Goal: Information Seeking & Learning: Learn about a topic

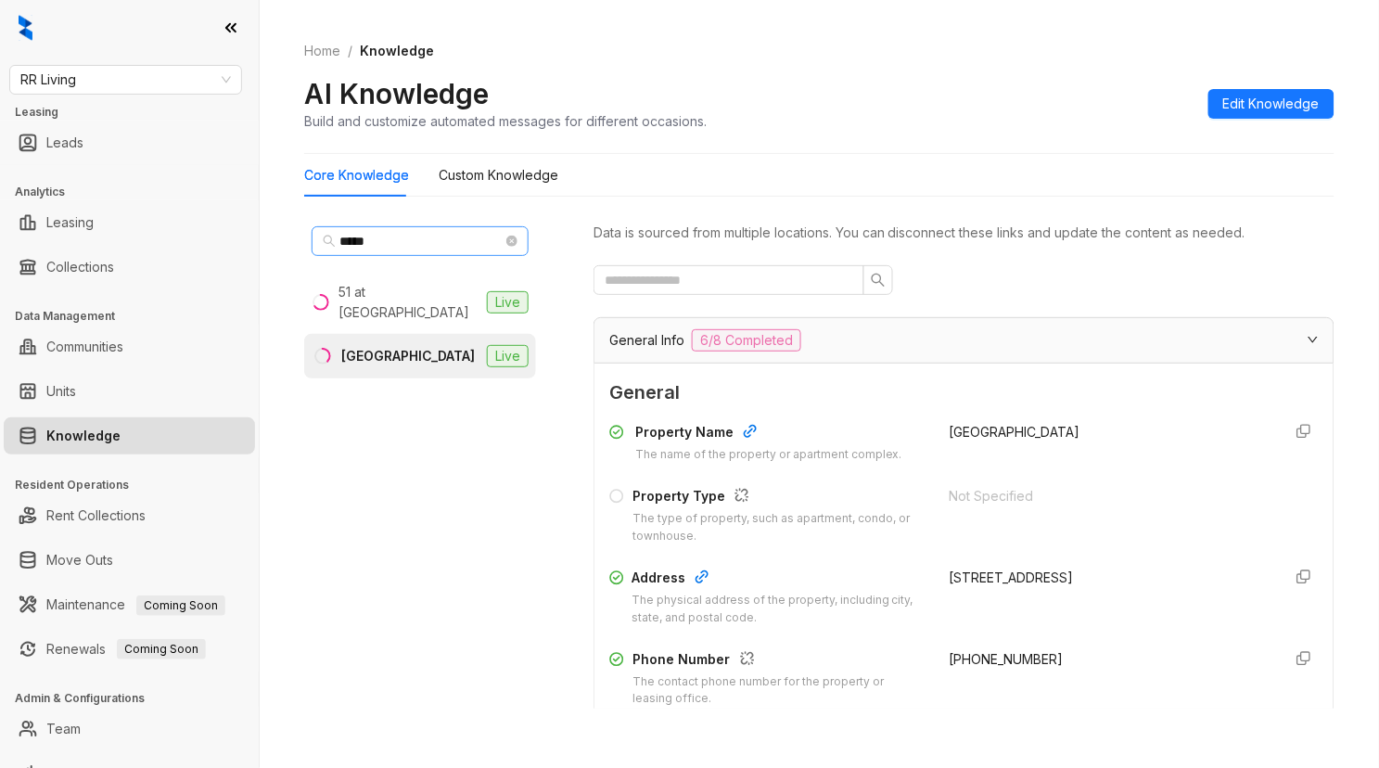
scroll to position [1545, 0]
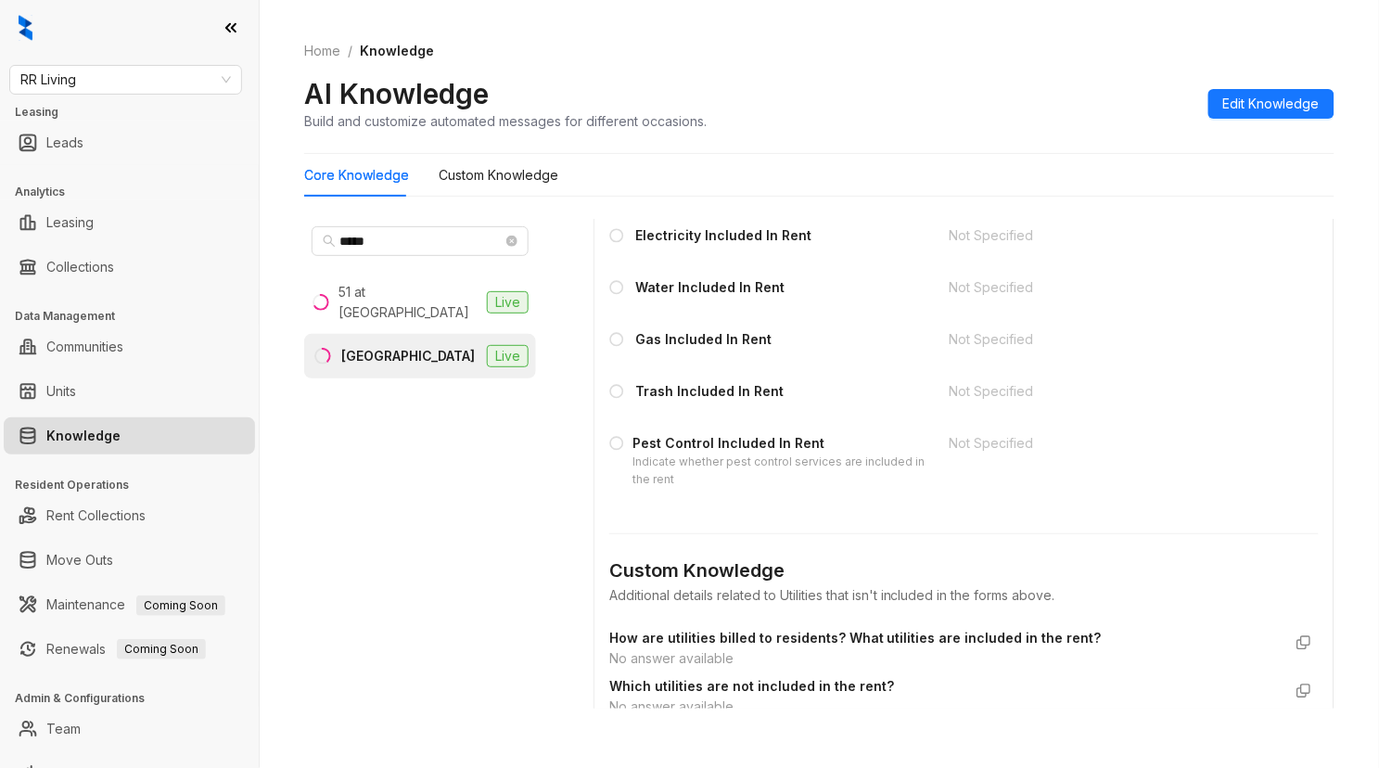
click at [1245, 355] on div "Electricity Included In Rent Not Specified Water Included In Rent Not Specified…" at bounding box center [964, 357] width 710 height 278
click at [140, 70] on span "RR Living" at bounding box center [125, 80] width 211 height 28
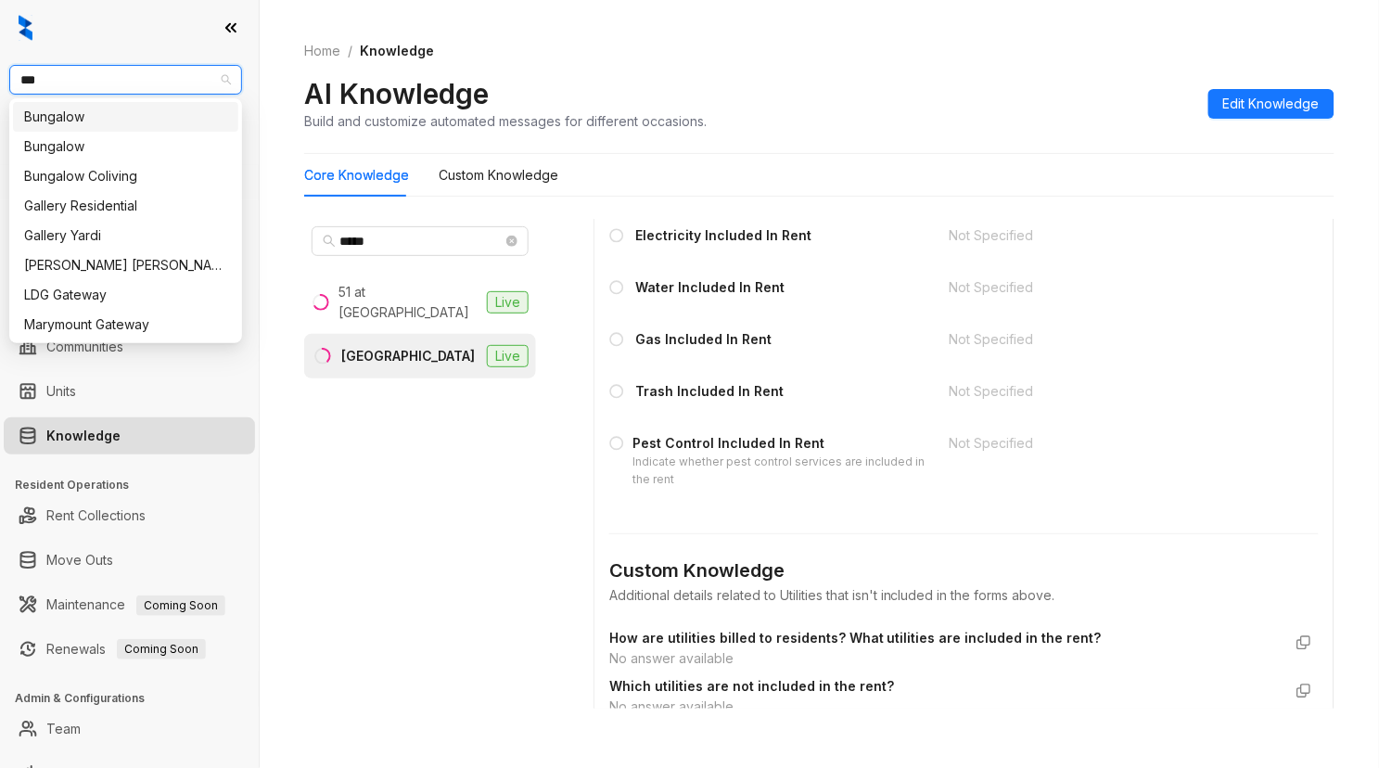
type input "****"
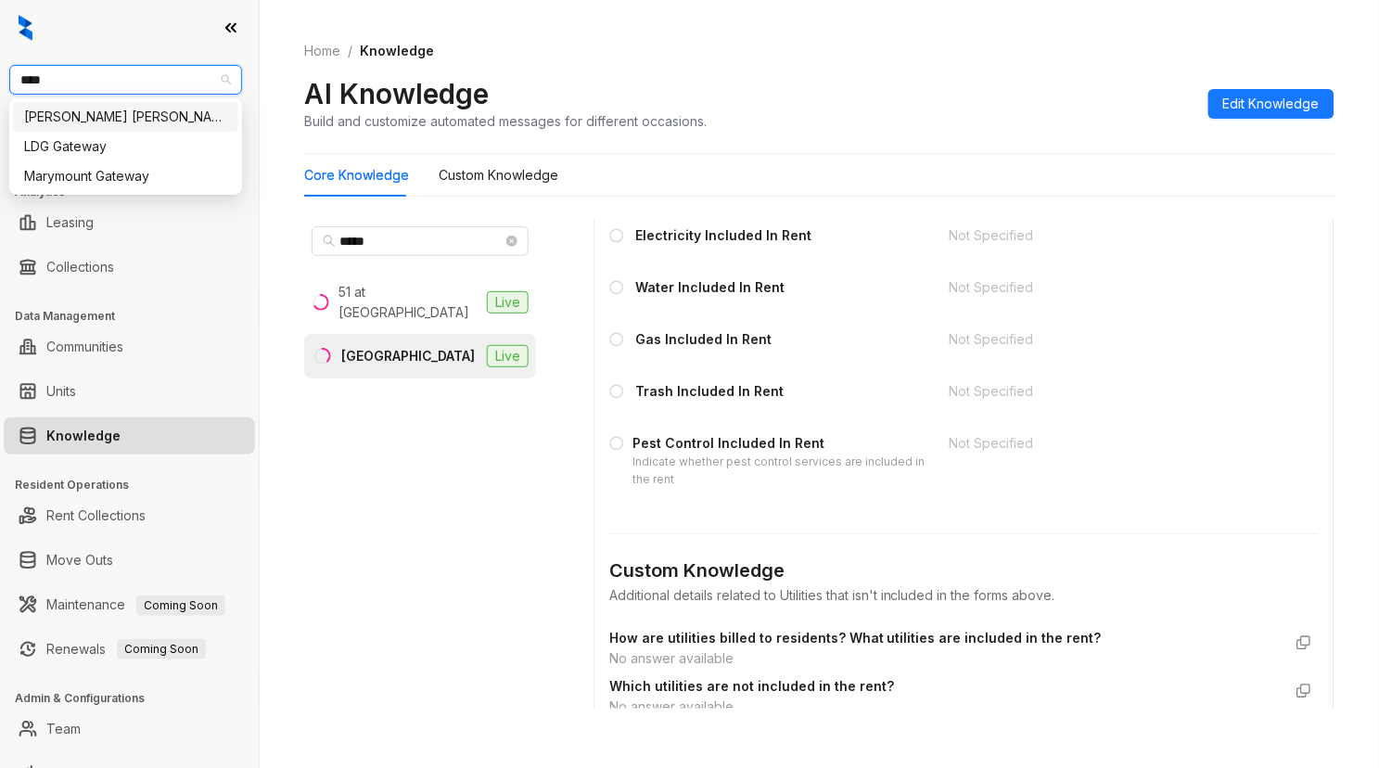
click at [141, 111] on div "[PERSON_NAME] [PERSON_NAME]" at bounding box center [125, 117] width 203 height 20
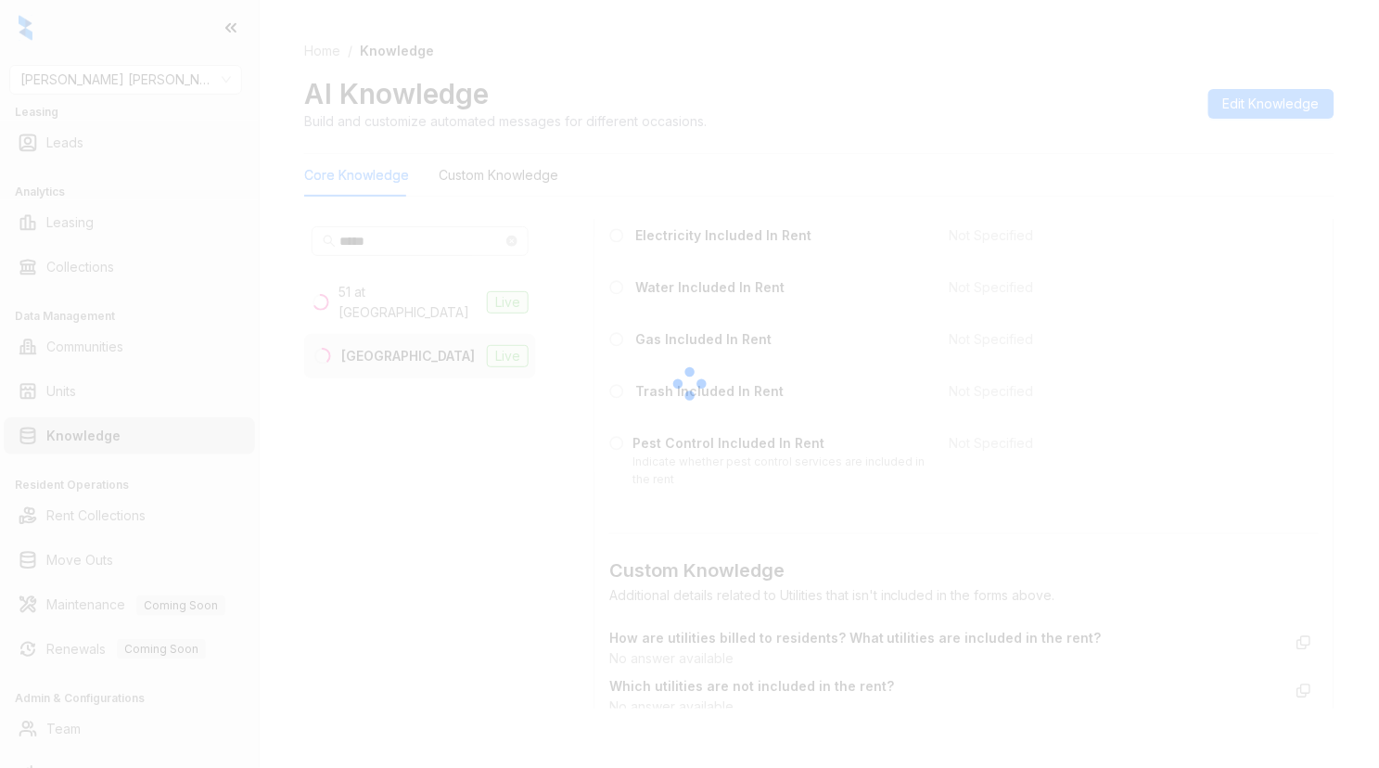
click at [1282, 169] on div at bounding box center [689, 384] width 1379 height 768
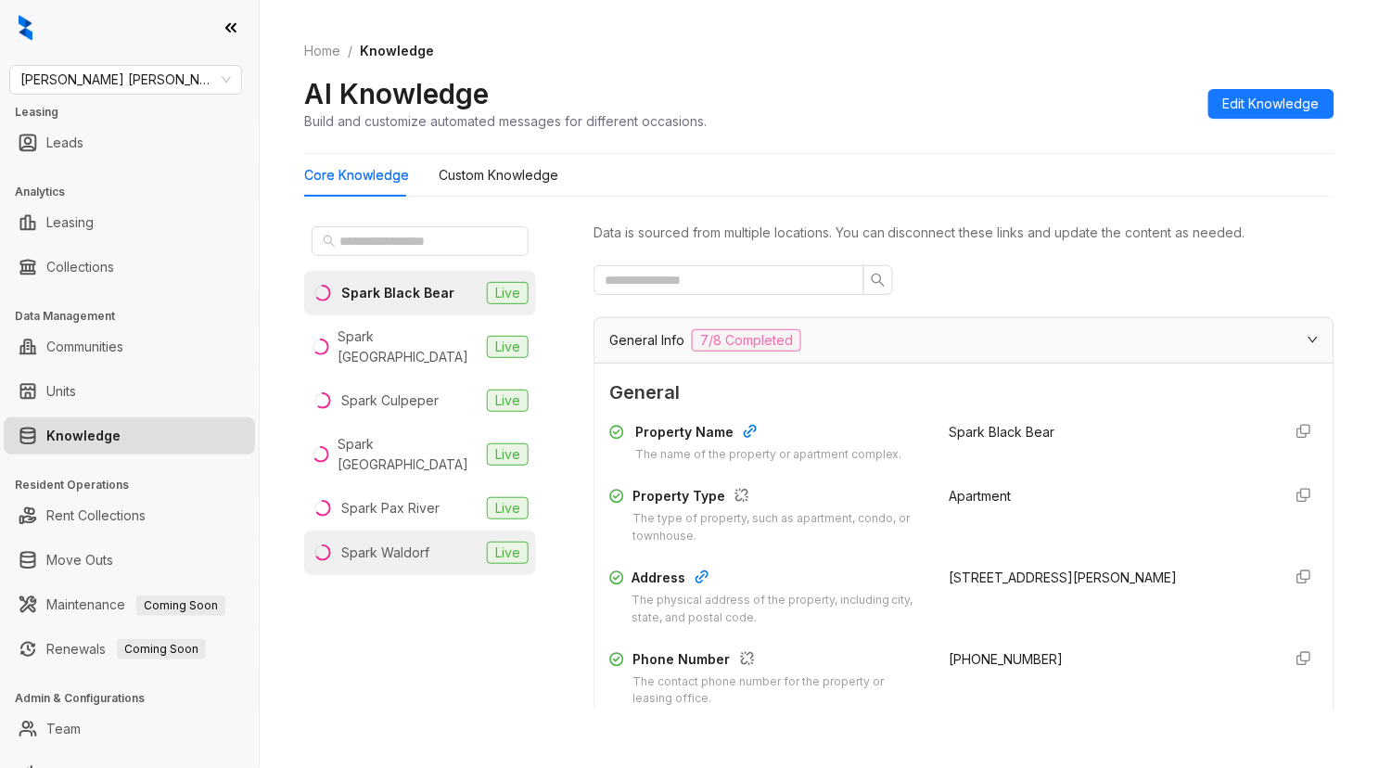
click at [403, 543] on div "Spark Waldorf" at bounding box center [385, 553] width 88 height 20
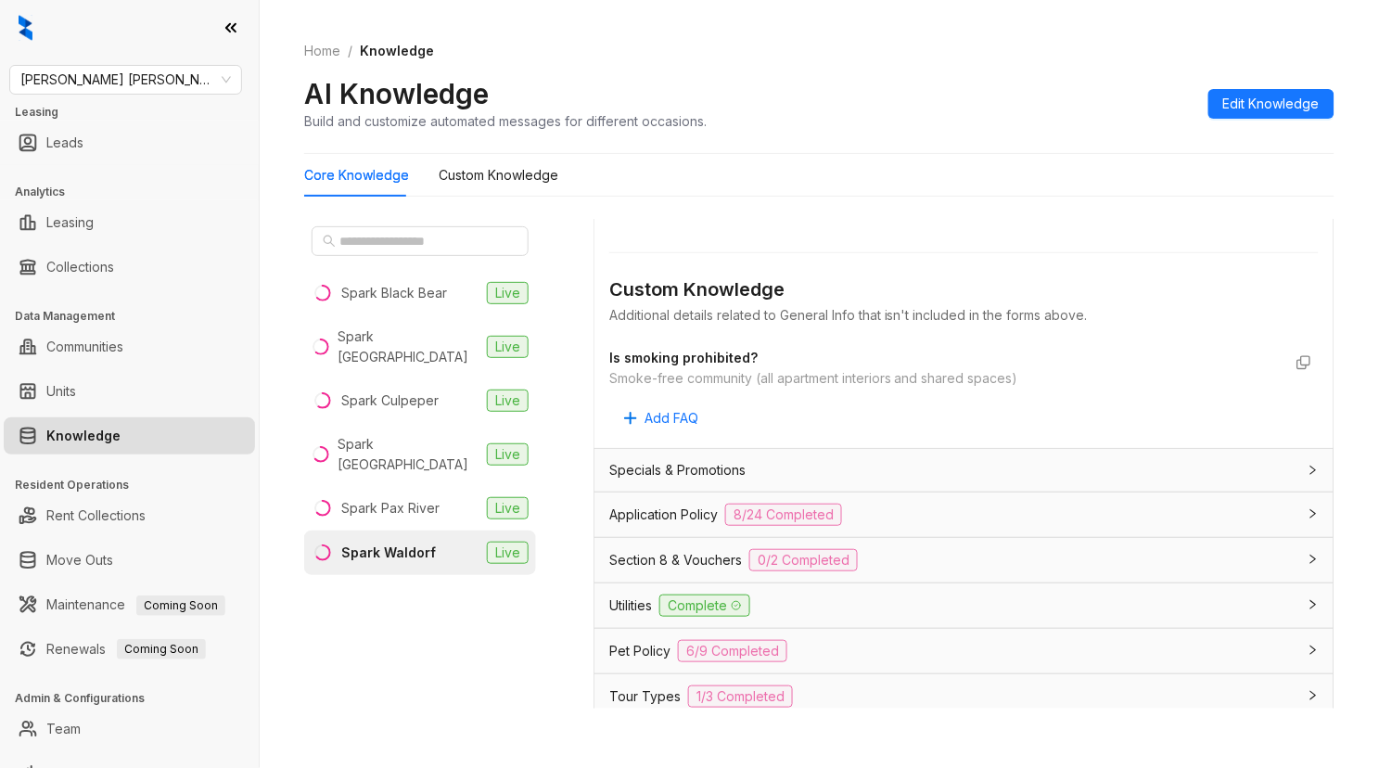
scroll to position [928, 0]
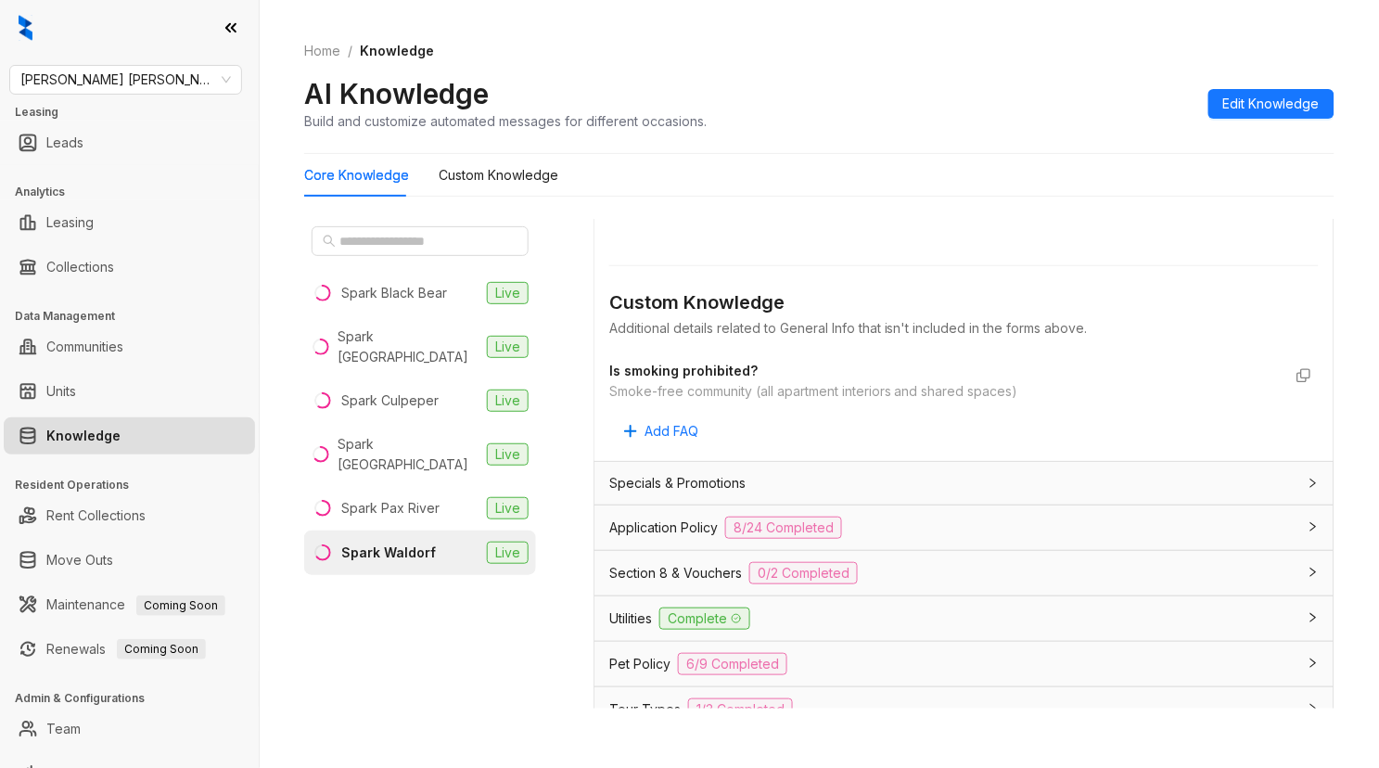
click at [865, 539] on div "Application Policy 8/24 Completed" at bounding box center [952, 528] width 687 height 22
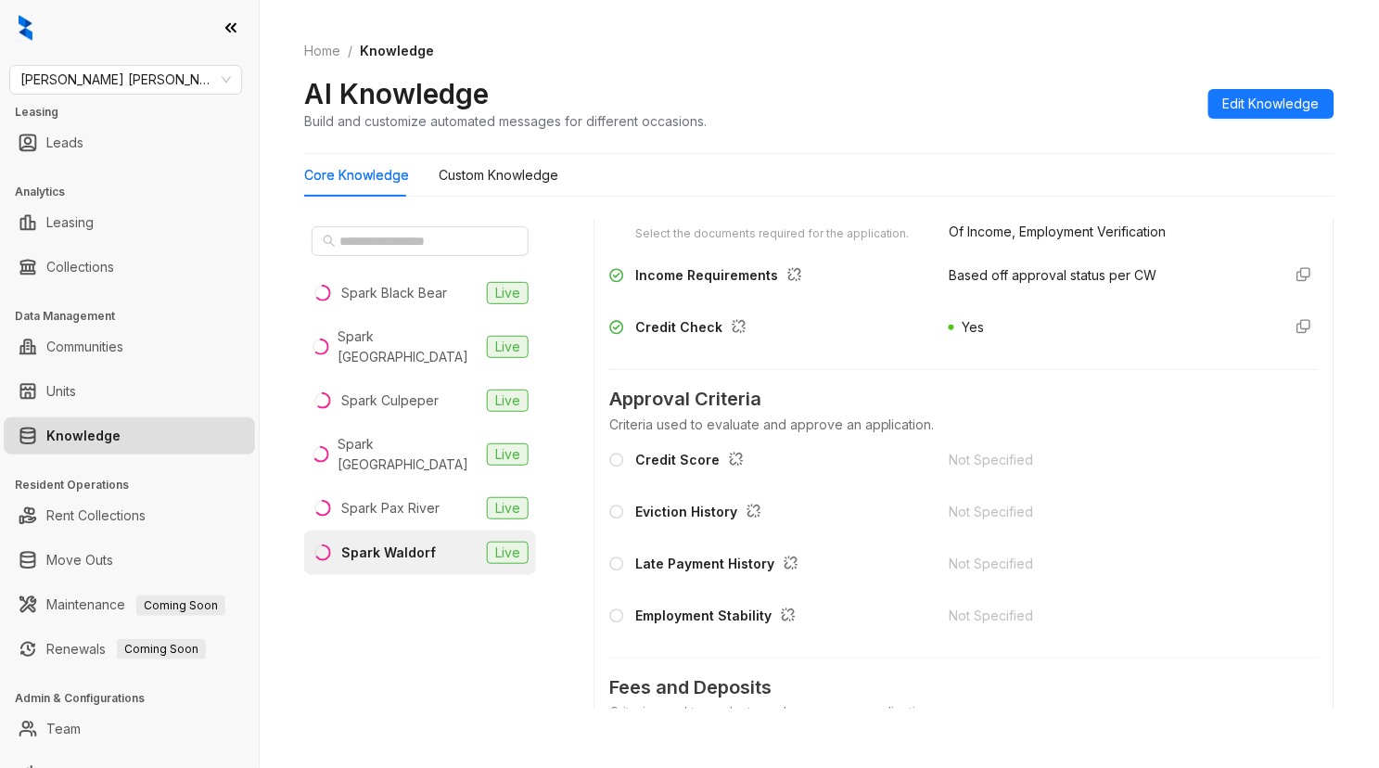
scroll to position [1442, 0]
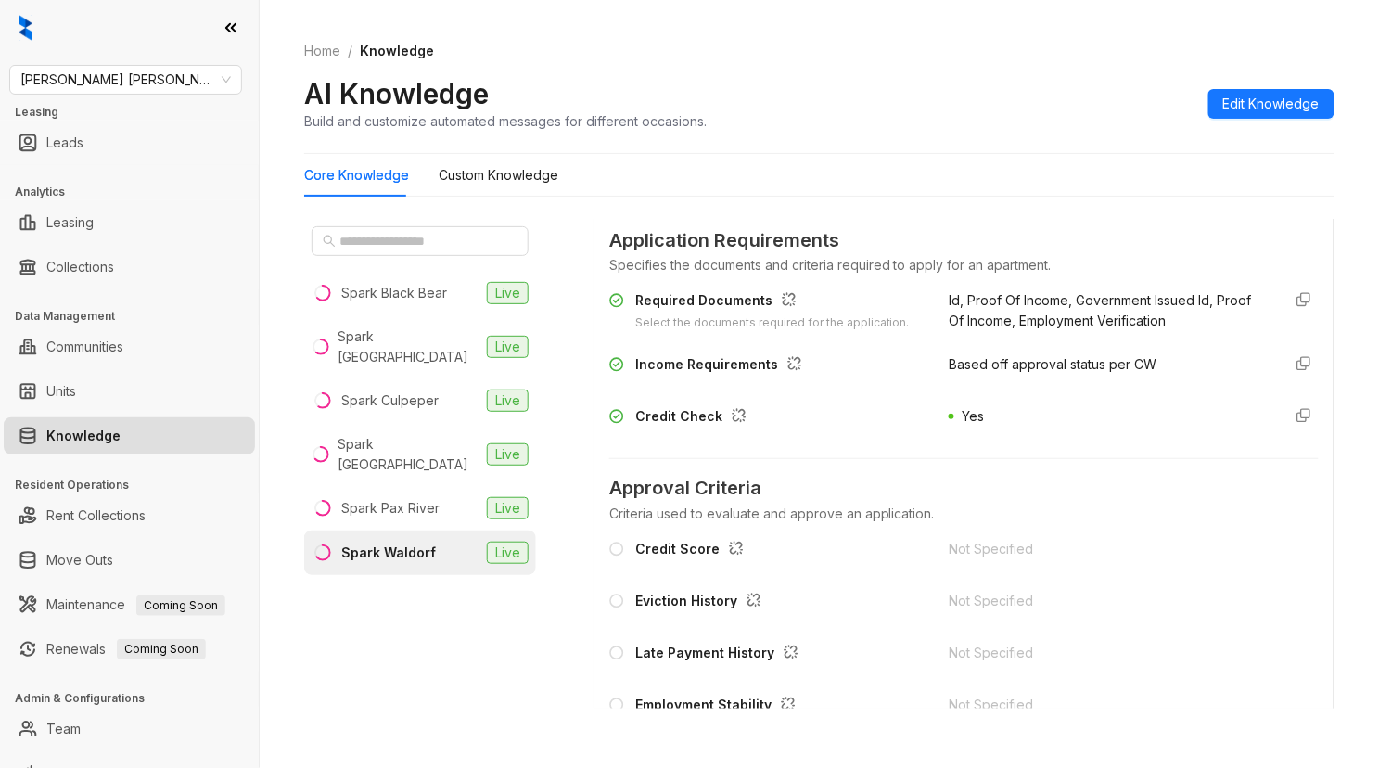
click at [1120, 84] on div "AI Knowledge Build and customize automated messages for different occasions. Ed…" at bounding box center [819, 103] width 1031 height 55
click at [1200, 493] on span "Approval Criteria" at bounding box center [964, 488] width 710 height 29
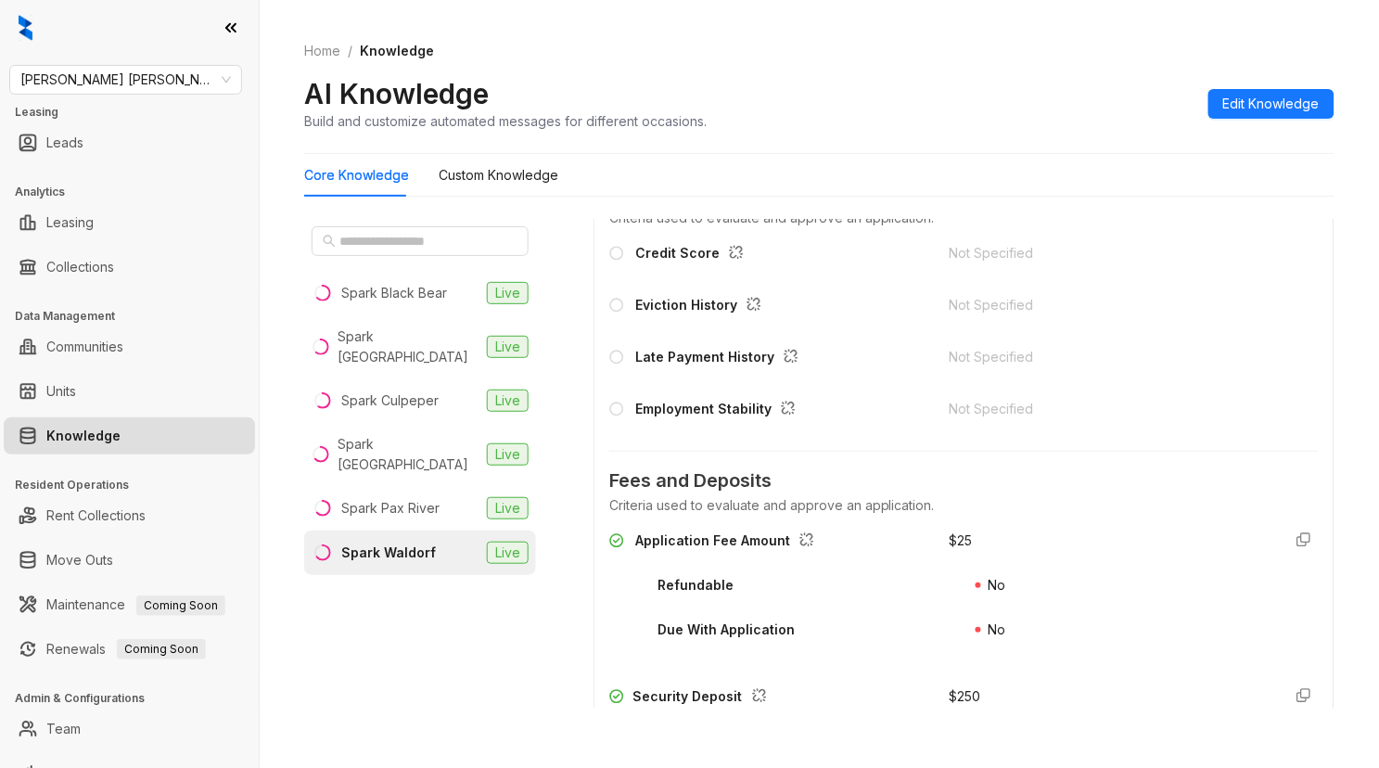
scroll to position [1751, 0]
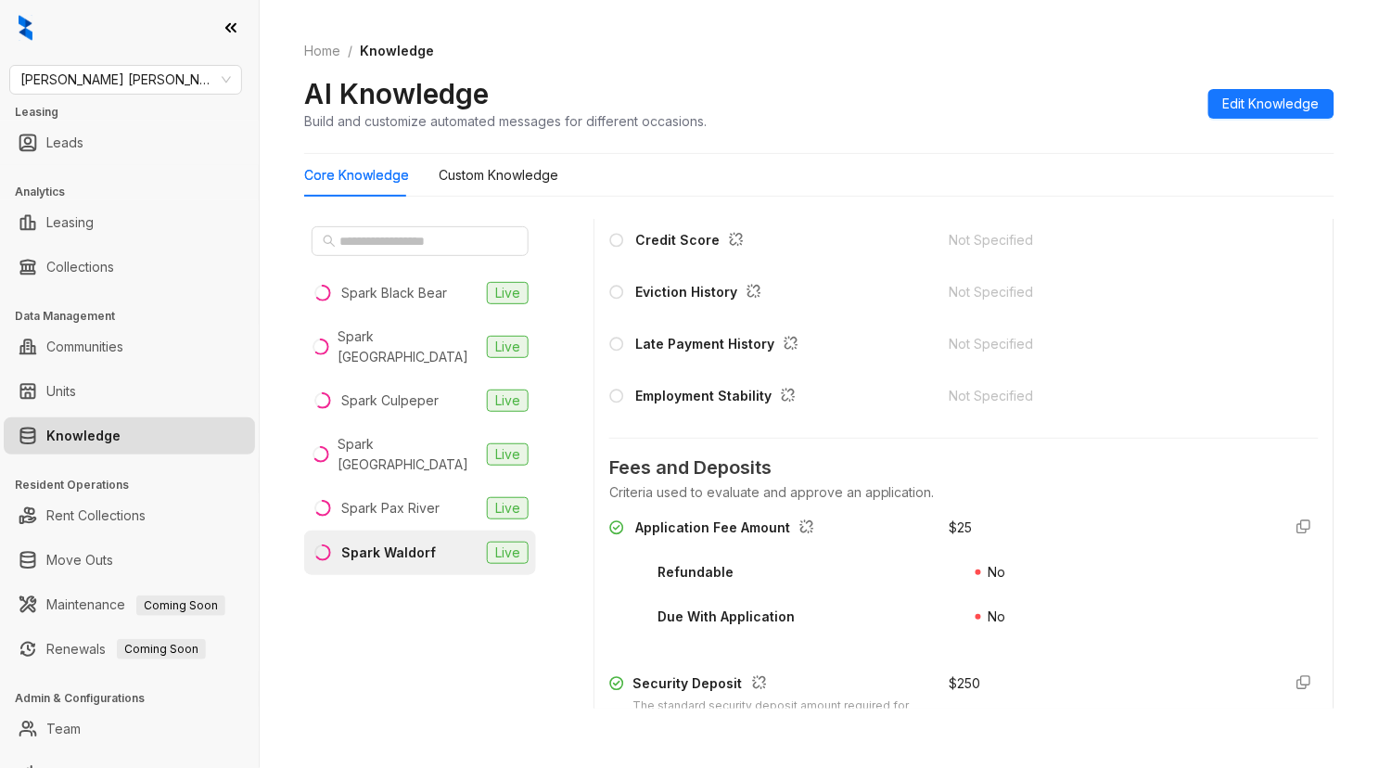
click at [1191, 284] on div "Credit Score Not Specified Eviction History Not Specified Late Payment History …" at bounding box center [964, 323] width 710 height 200
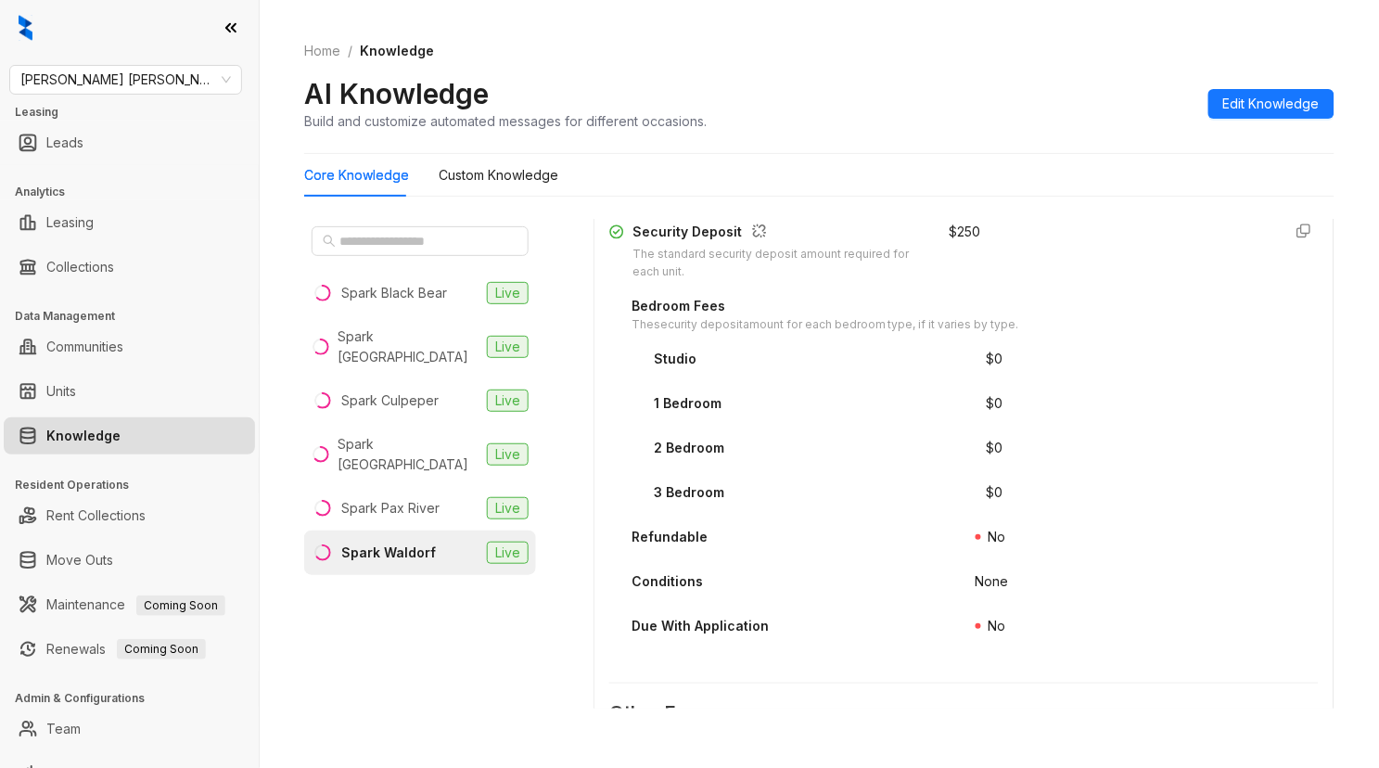
scroll to position [1648, 0]
